Goal: Check status: Check status

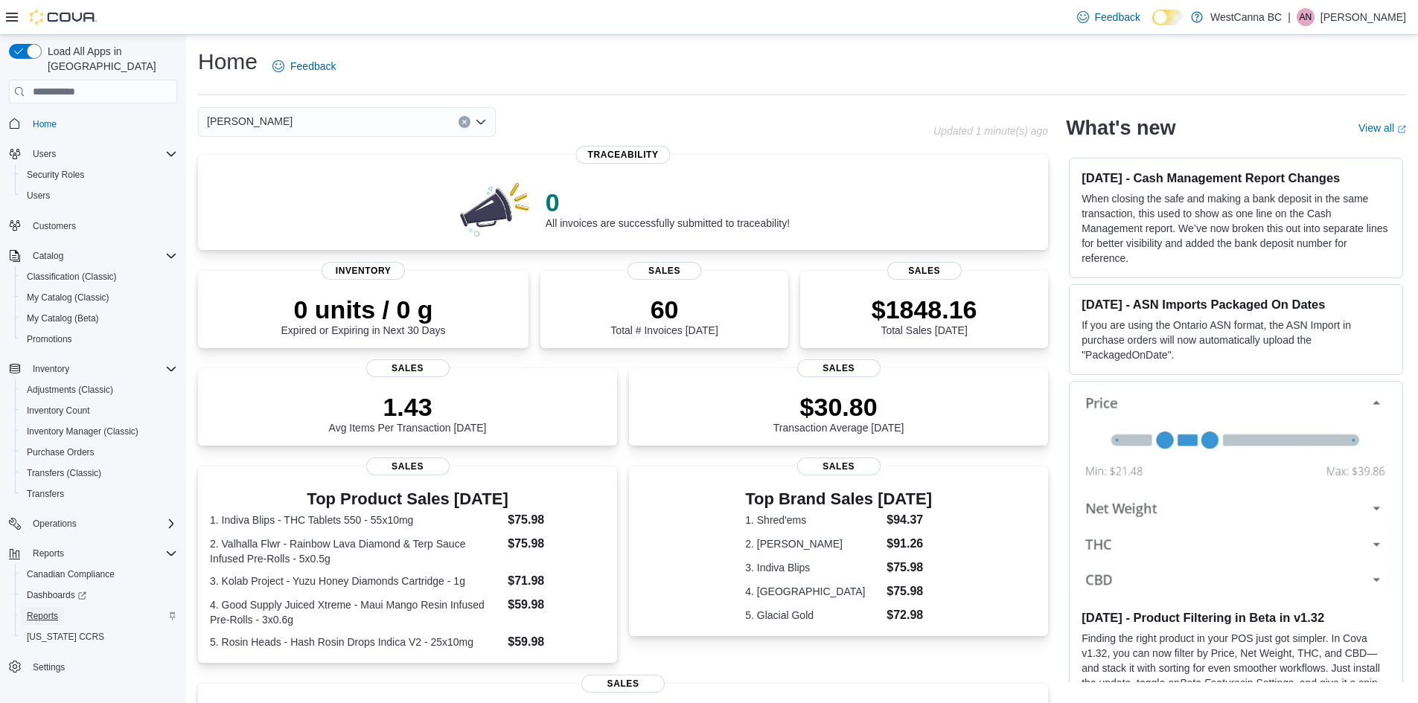
click at [45, 610] on span "Reports" at bounding box center [42, 616] width 31 height 12
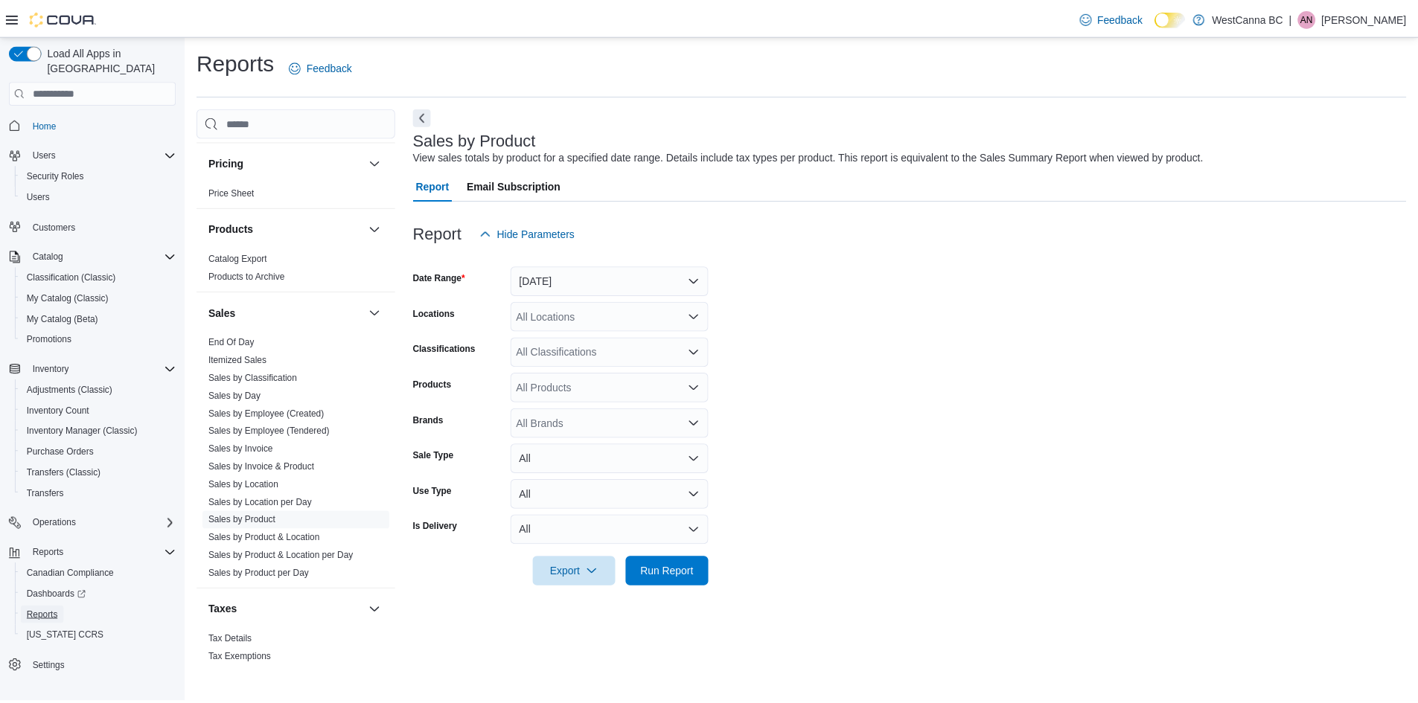
scroll to position [836, 0]
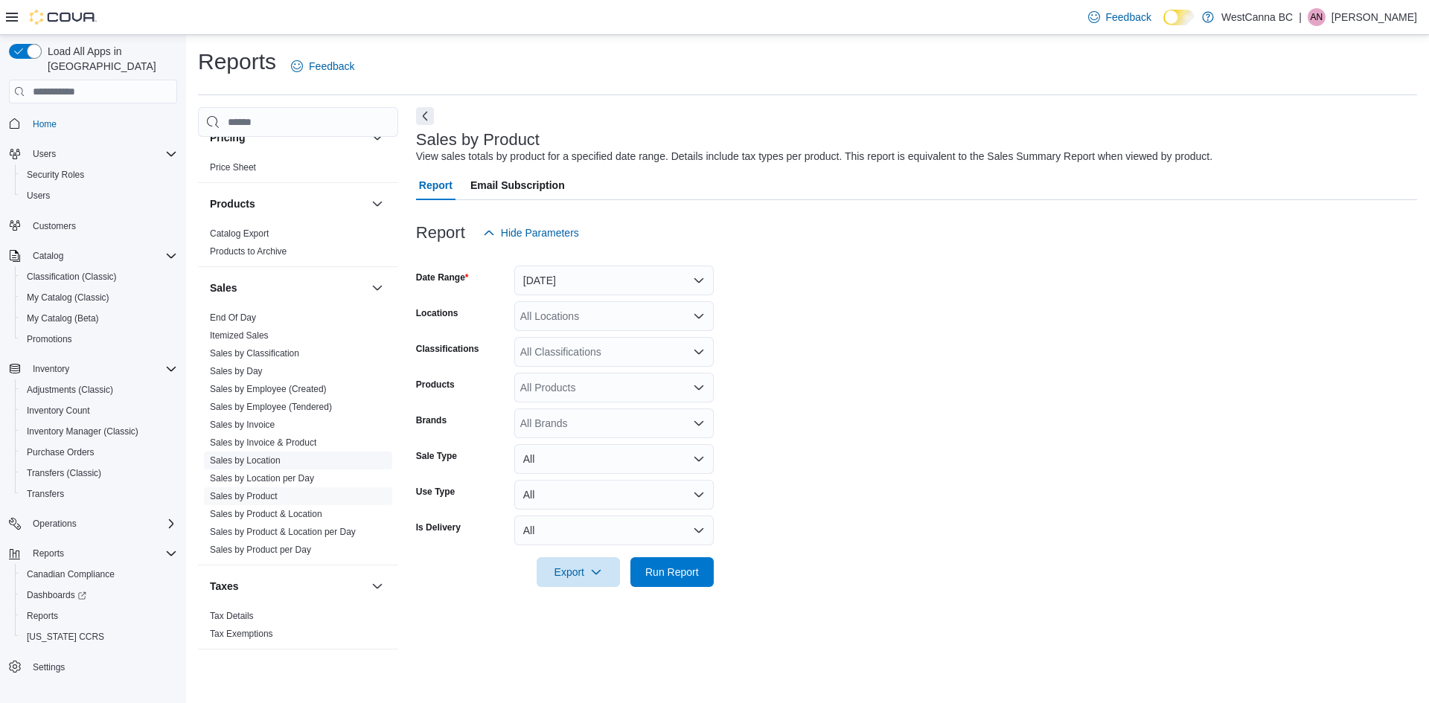
click at [267, 463] on link "Sales by Location" at bounding box center [245, 460] width 71 height 10
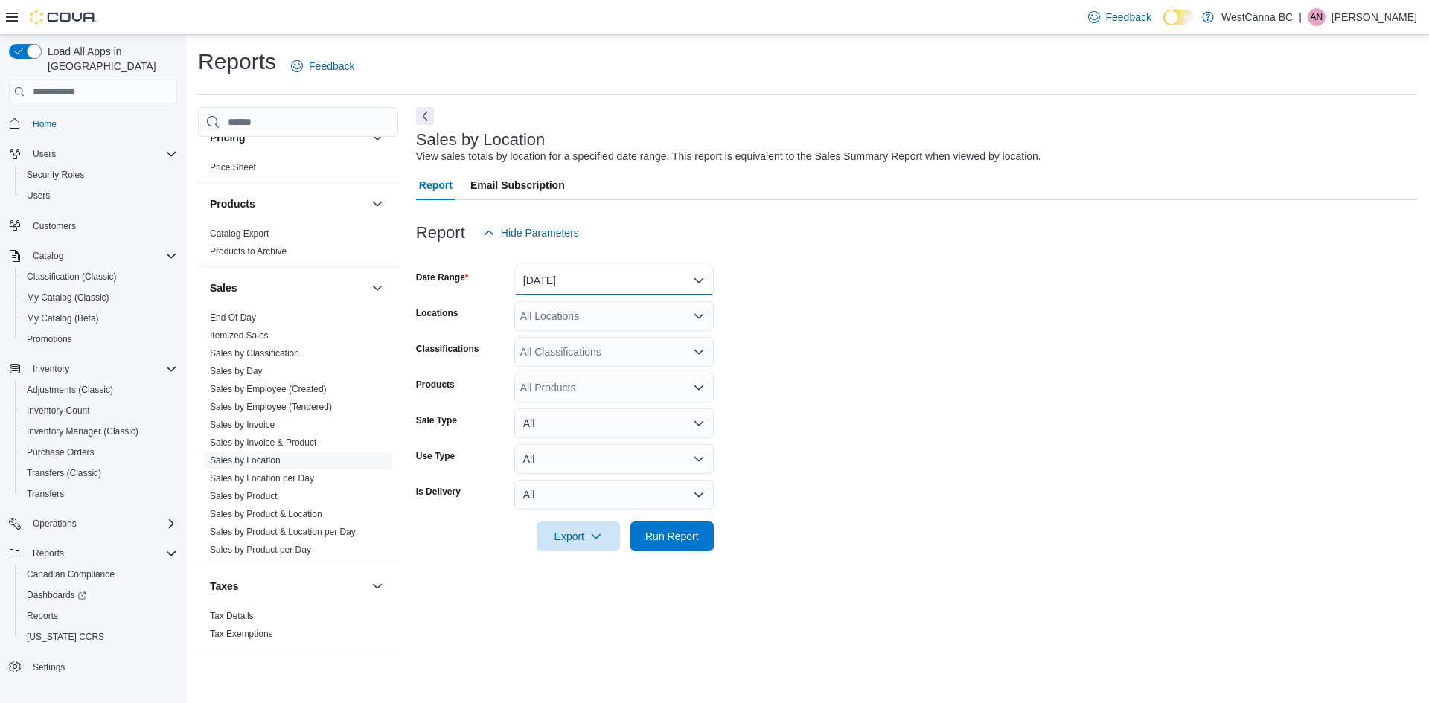
click at [563, 283] on button "Yesterday" at bounding box center [613, 281] width 199 height 30
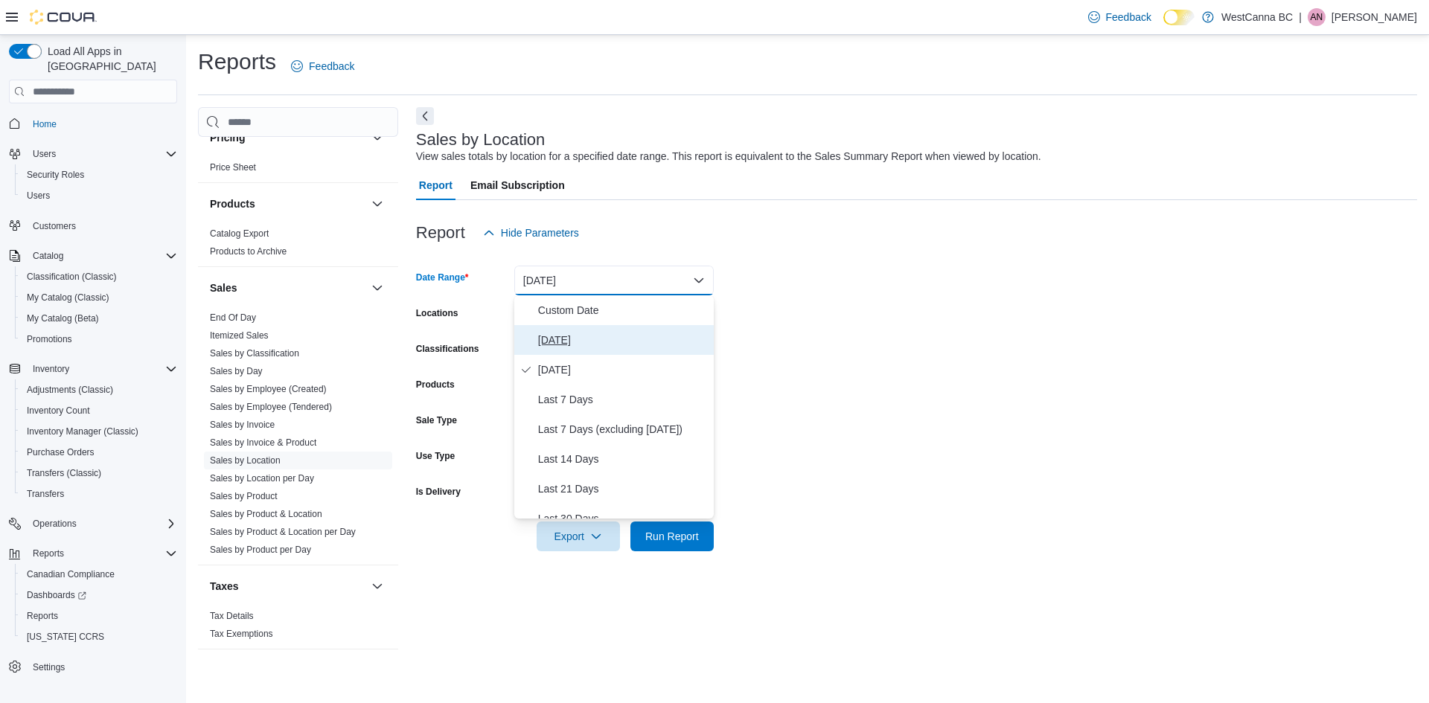
click at [577, 346] on span "Today" at bounding box center [623, 340] width 170 height 18
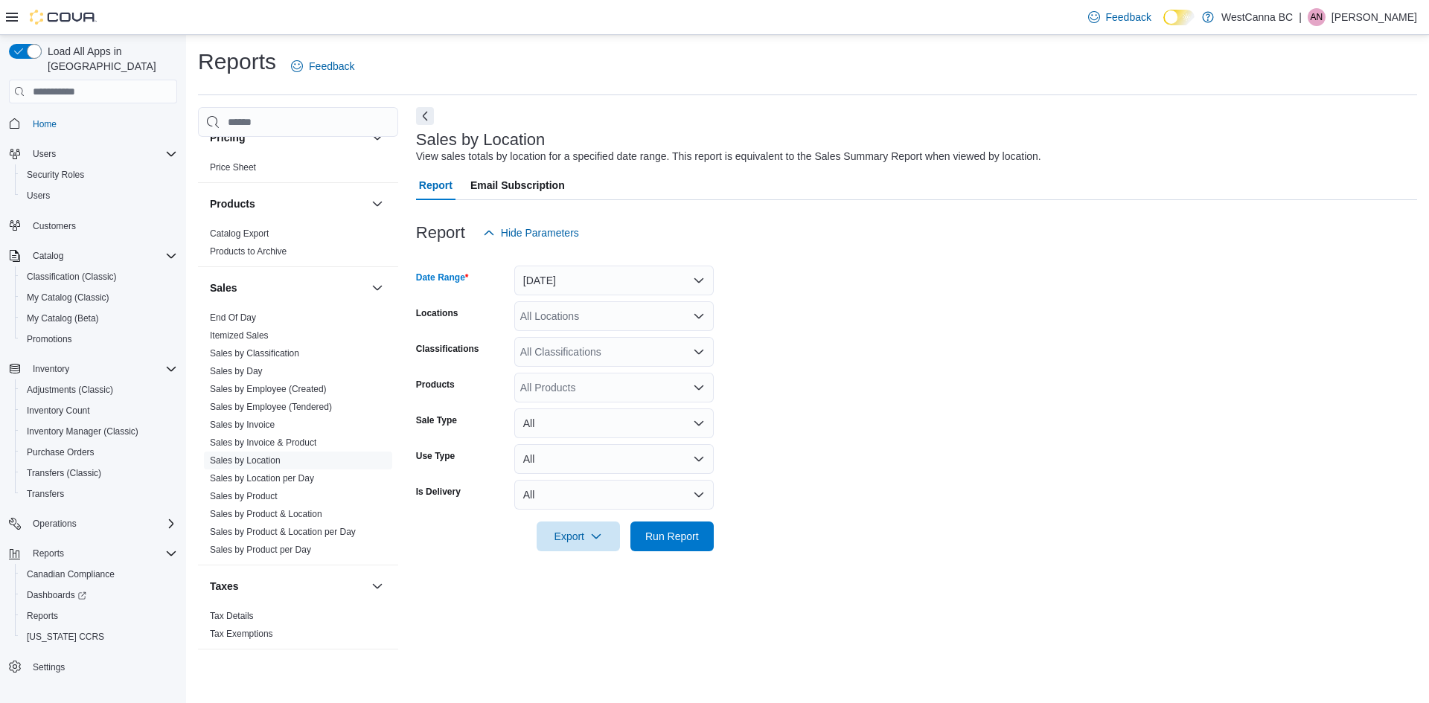
click at [618, 321] on div "All Locations" at bounding box center [613, 316] width 199 height 30
click at [615, 359] on span "WestCanna - Broadway" at bounding box center [632, 363] width 172 height 15
click at [615, 359] on span "WestCanna - Robson" at bounding box center [589, 363] width 86 height 15
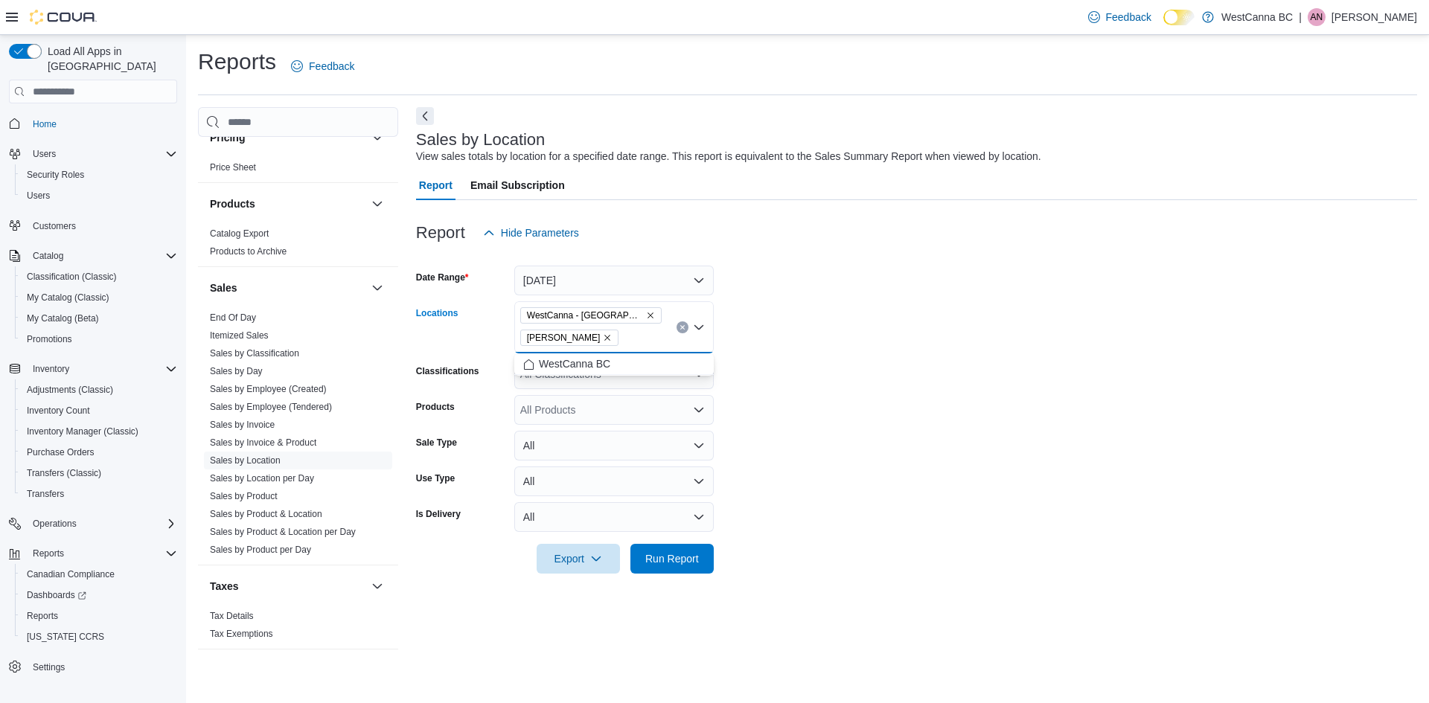
click at [741, 398] on form "Date Range Today Locations WestCanna - Broadway WestCanna - Robson Combo box. S…" at bounding box center [916, 411] width 1001 height 326
click at [688, 553] on span "Run Report" at bounding box center [672, 558] width 54 height 15
